Goal: Information Seeking & Learning: Learn about a topic

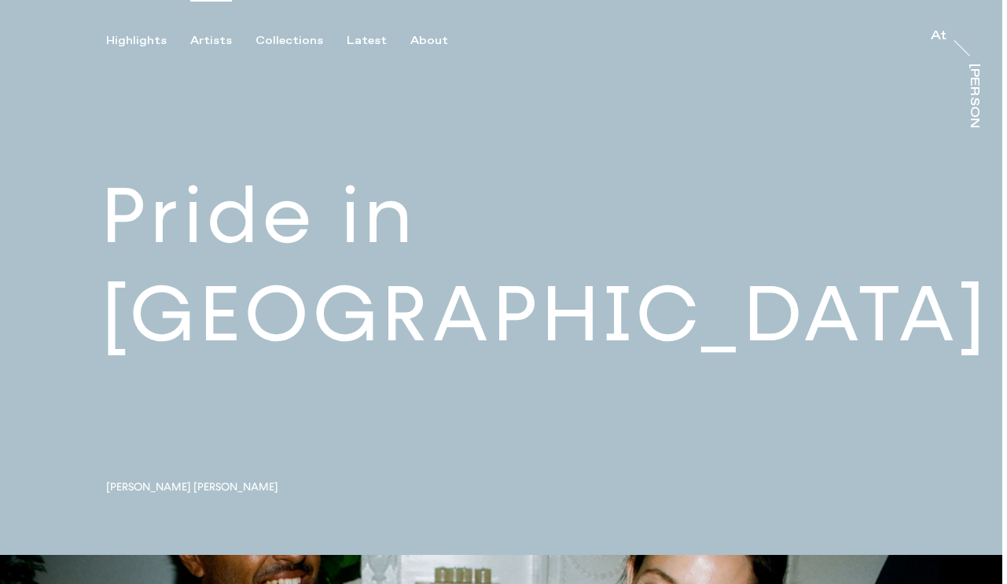
click at [215, 37] on div "Artists" at bounding box center [211, 41] width 42 height 14
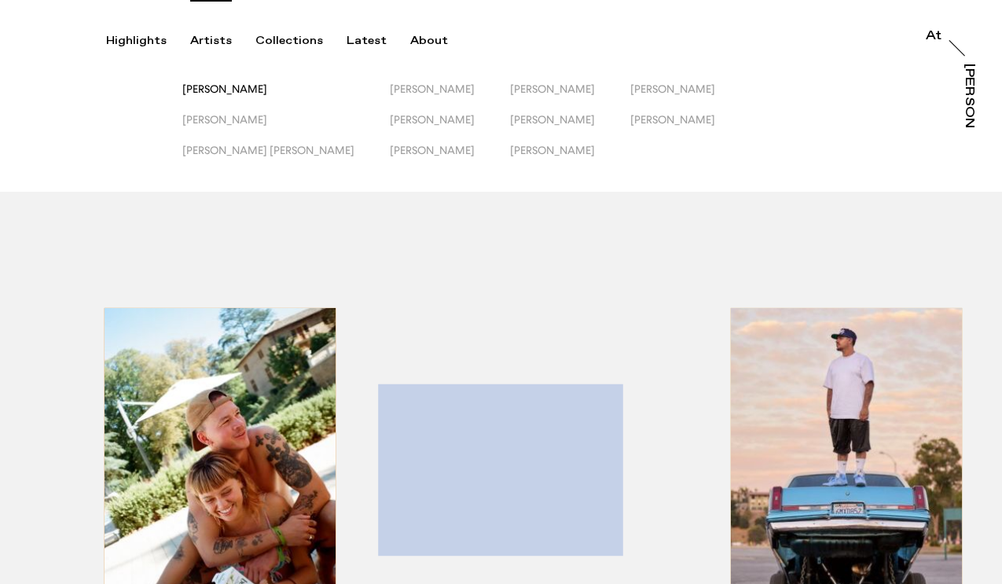
click at [242, 85] on span "[PERSON_NAME]" at bounding box center [224, 89] width 85 height 13
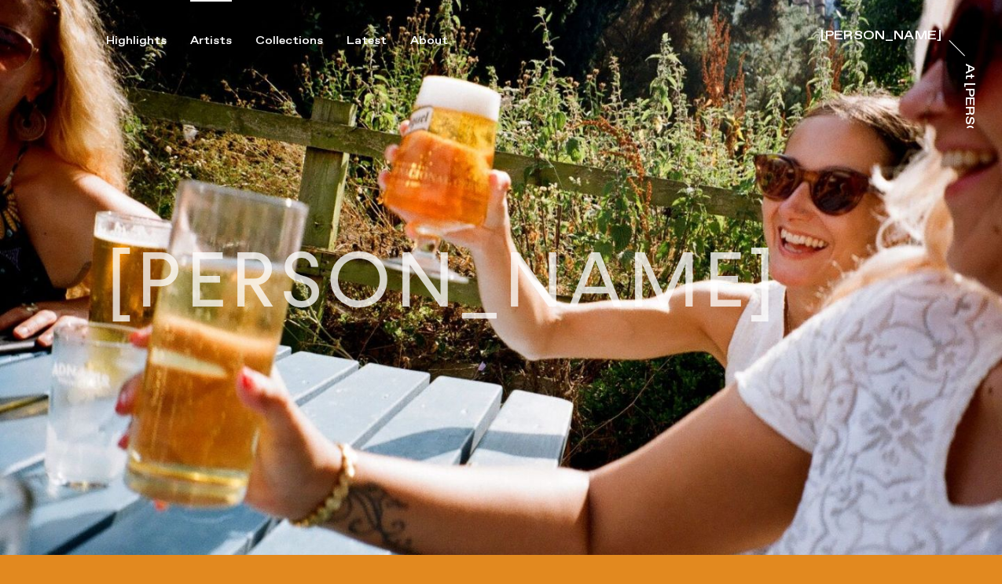
click at [213, 34] on div "Artists" at bounding box center [211, 41] width 42 height 14
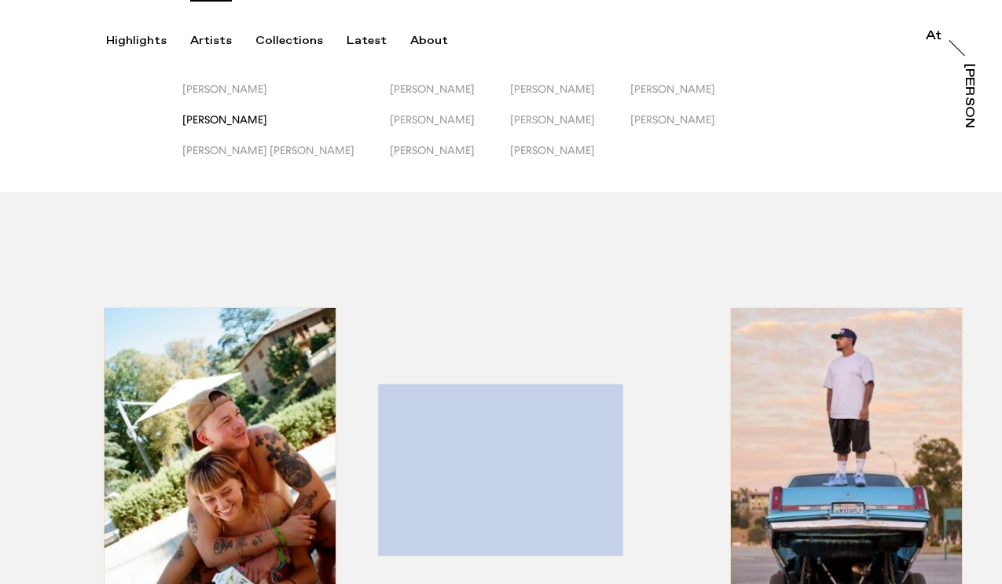
click at [226, 116] on span "[PERSON_NAME]" at bounding box center [224, 119] width 85 height 13
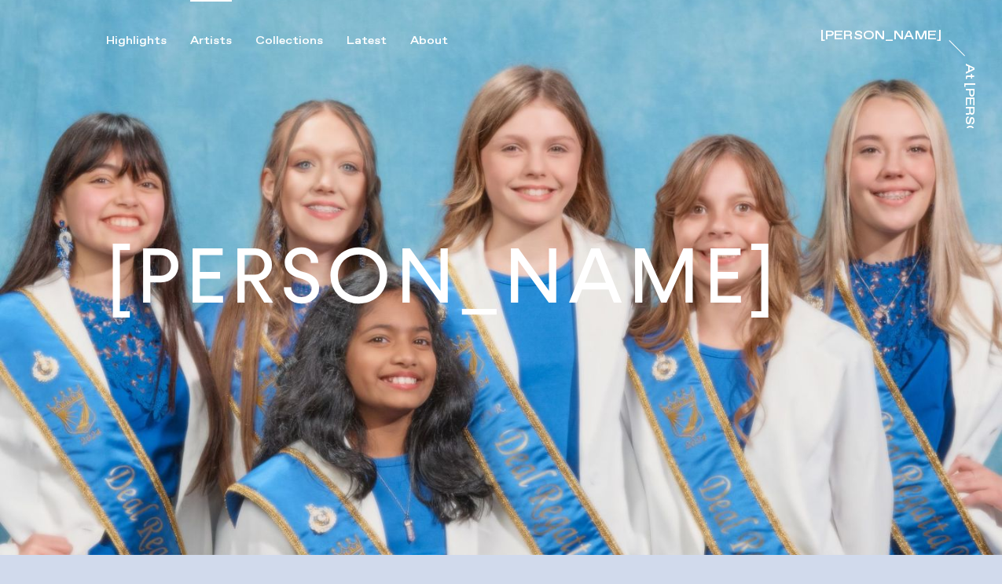
click at [207, 38] on div "Artists" at bounding box center [211, 41] width 42 height 14
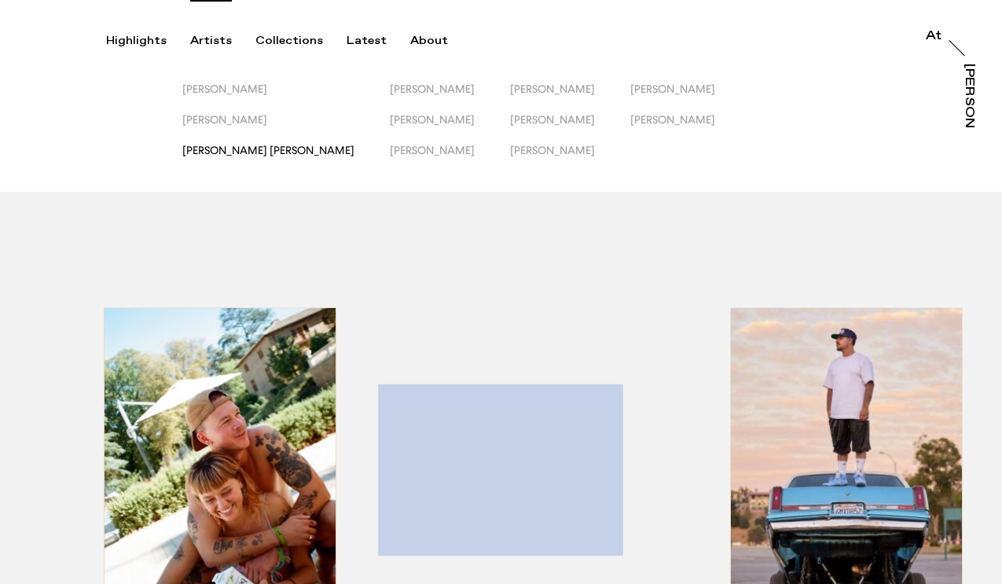
click at [239, 151] on span "[PERSON_NAME] [PERSON_NAME]" at bounding box center [268, 150] width 172 height 13
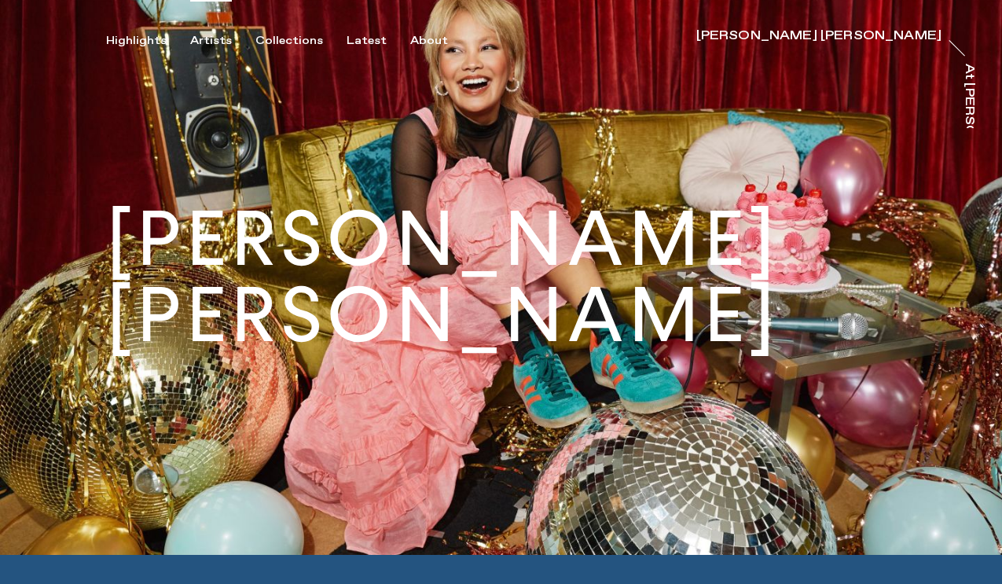
click at [213, 42] on div "Artists" at bounding box center [211, 41] width 42 height 14
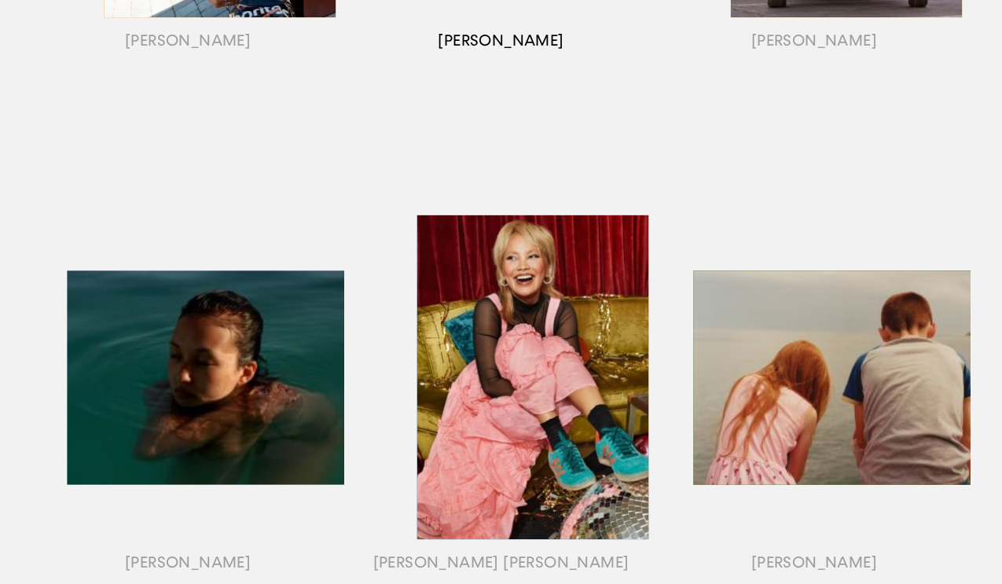
scroll to position [655, 0]
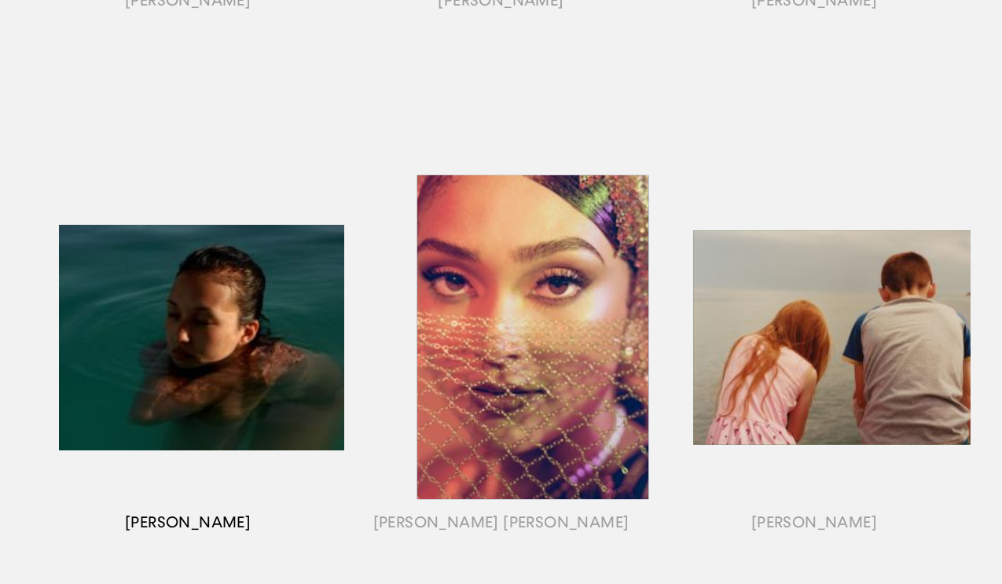
click at [216, 330] on div "button" at bounding box center [187, 357] width 313 height 490
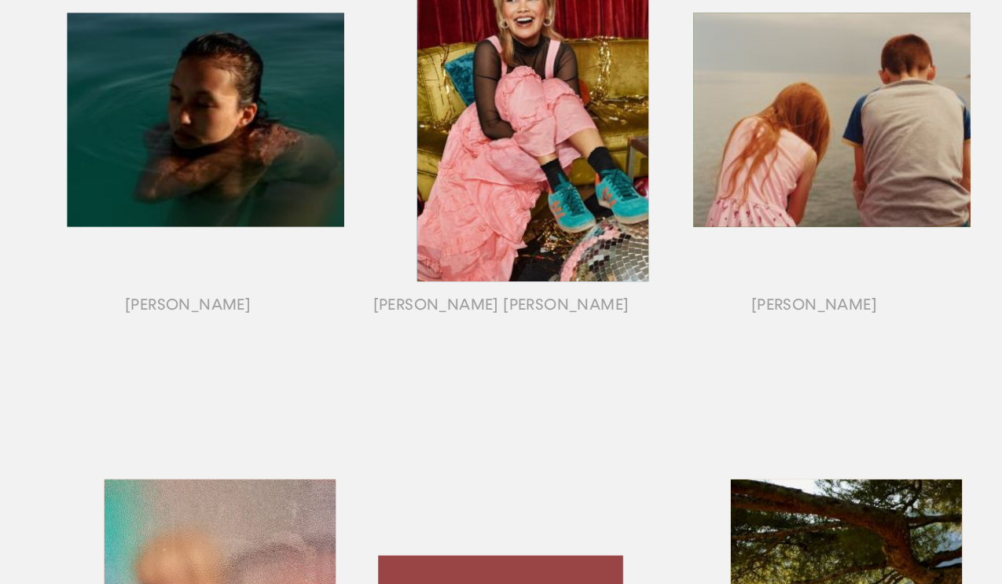
scroll to position [915, 0]
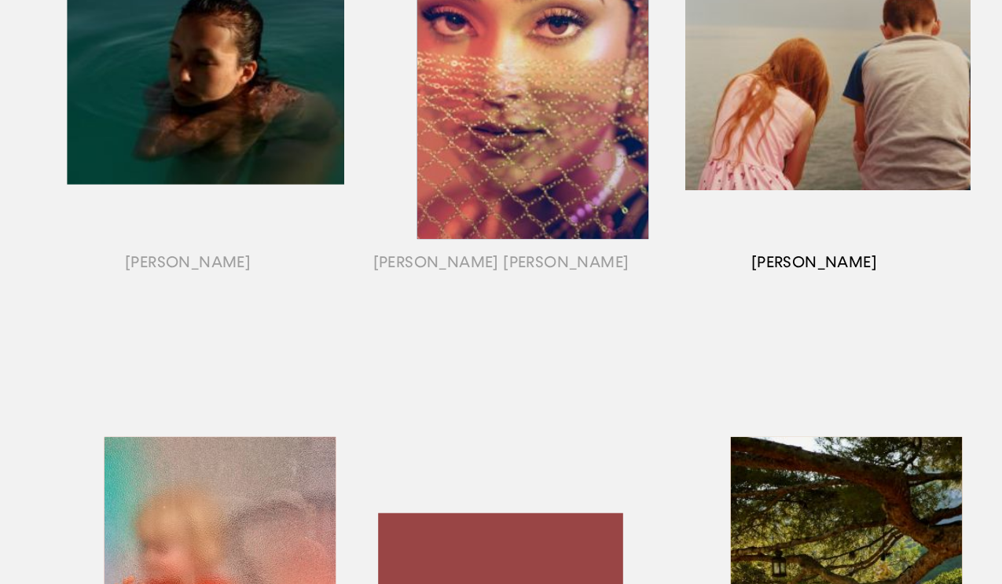
click at [835, 89] on div "button" at bounding box center [814, 96] width 313 height 490
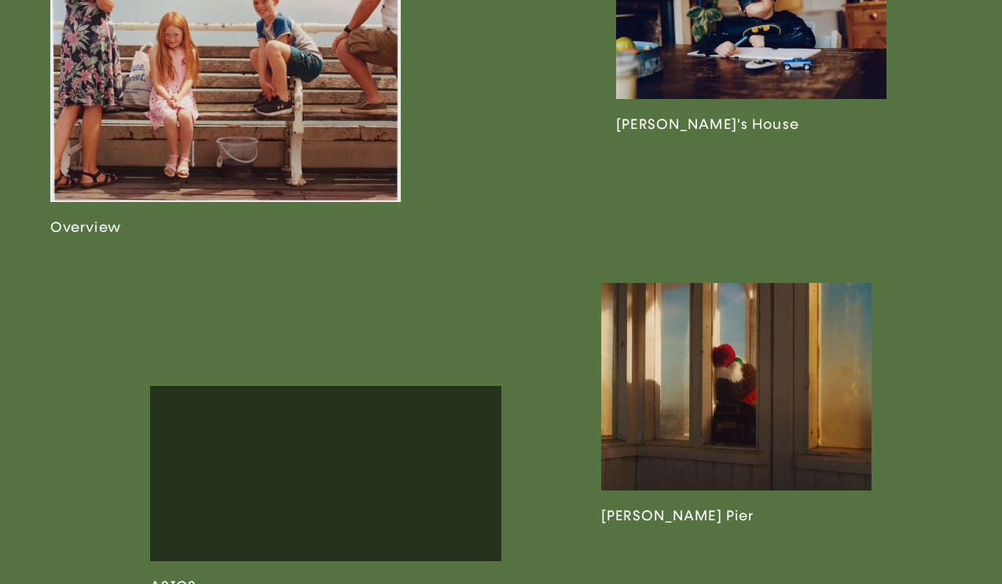
scroll to position [1074, 0]
click at [165, 178] on link at bounding box center [225, 80] width 351 height 309
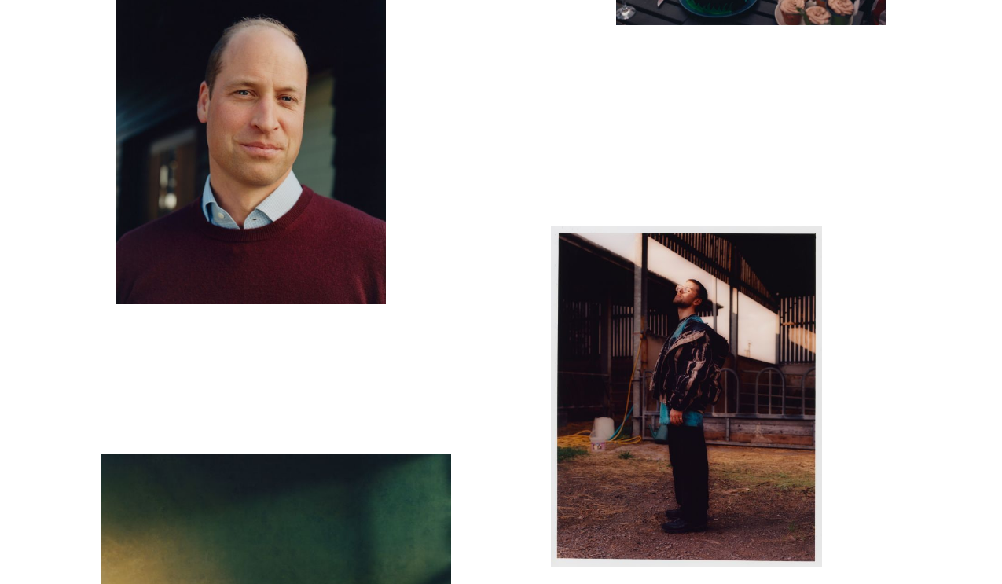
scroll to position [7571, 0]
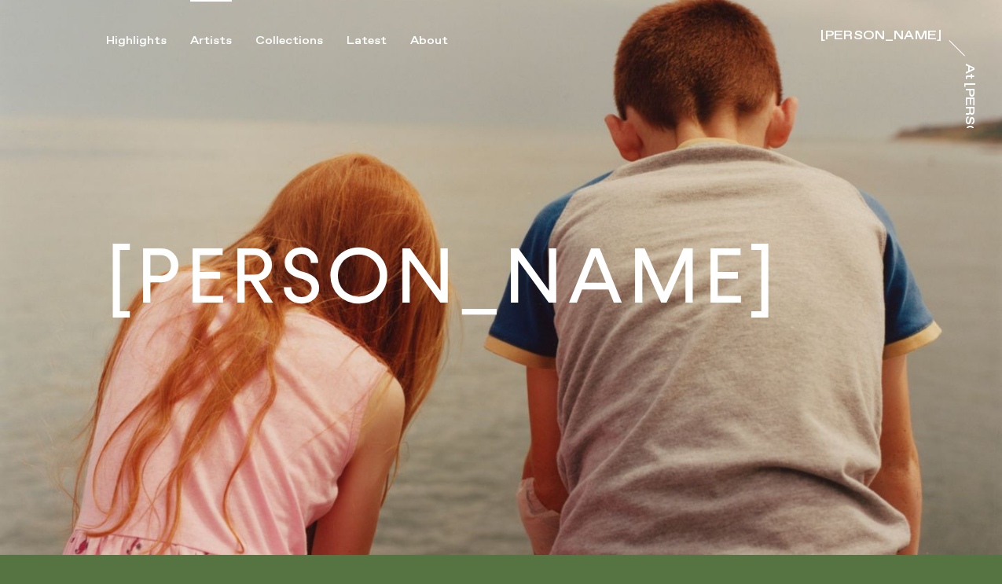
click at [211, 34] on div "Artists" at bounding box center [211, 41] width 42 height 14
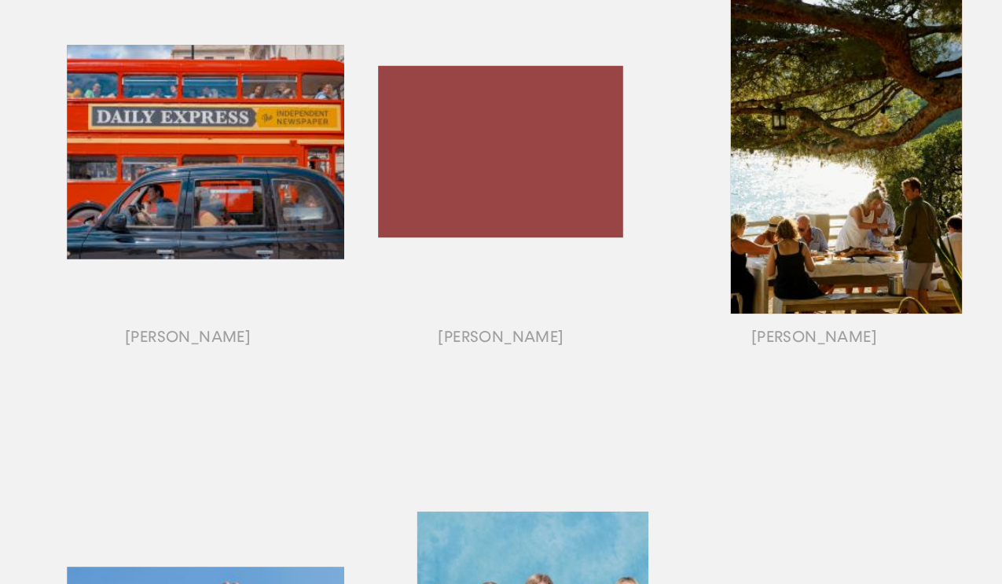
scroll to position [1316, 0]
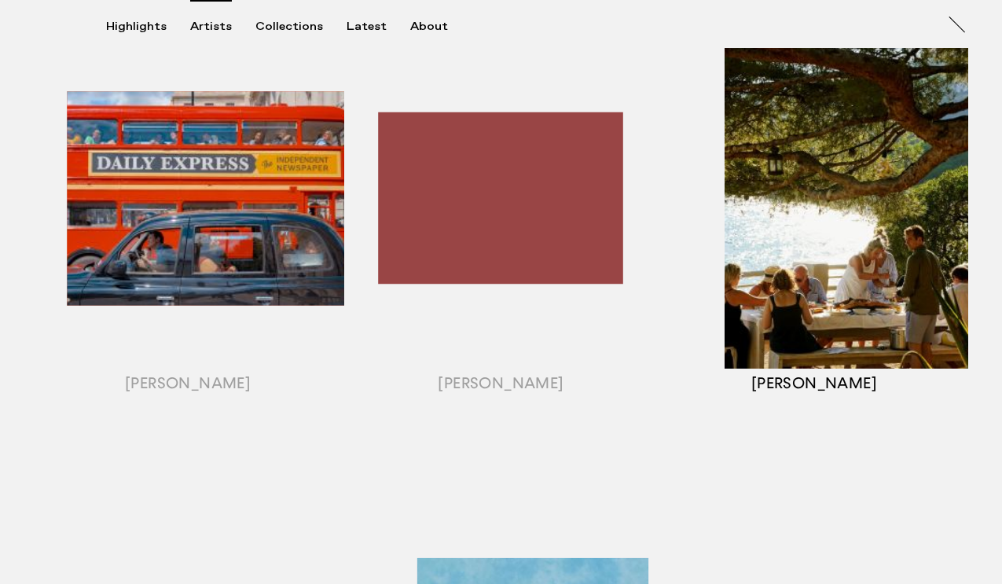
click at [795, 183] on div "button" at bounding box center [814, 217] width 313 height 490
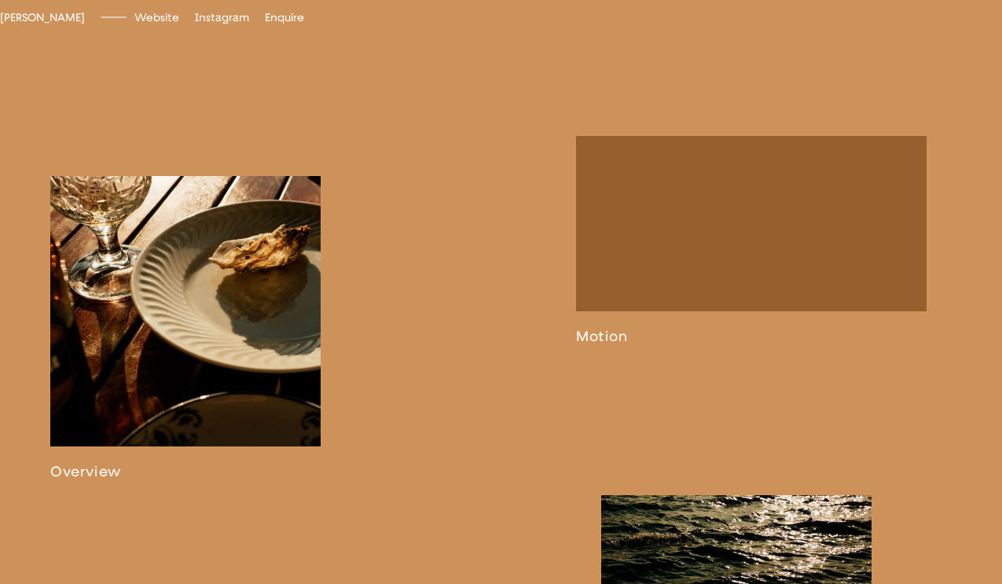
scroll to position [826, 0]
